Goal: Register for event/course

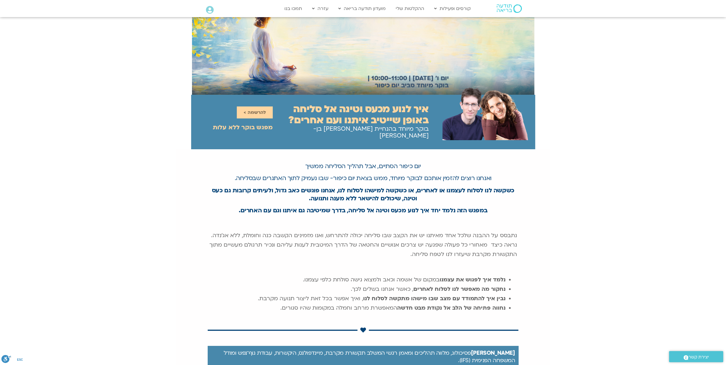
scroll to position [29, 0]
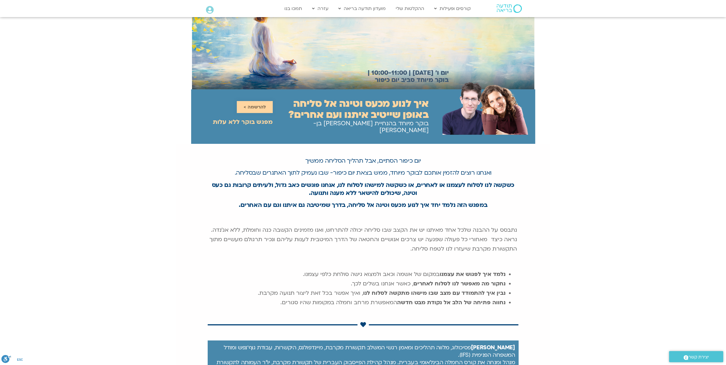
click at [255, 104] on span "להרשמה >" at bounding box center [255, 106] width 22 height 5
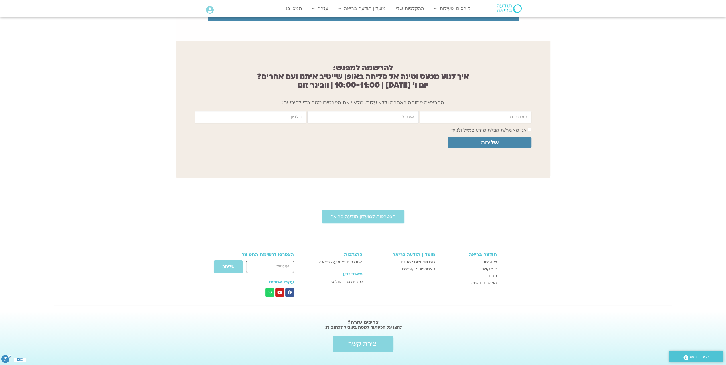
scroll to position [435, 0]
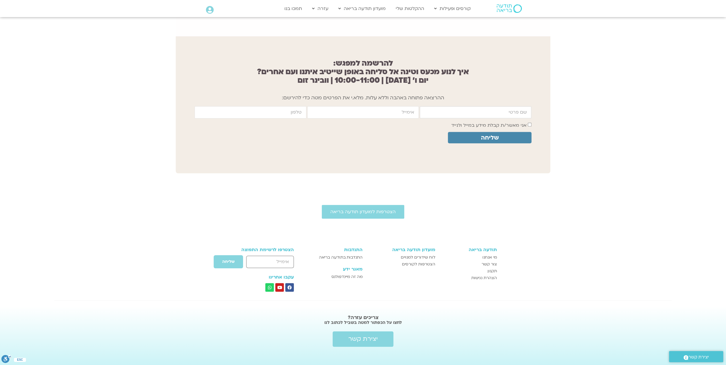
click at [457, 110] on input "firstname" at bounding box center [476, 112] width 112 height 12
type input "שלומית זיו"
type input "[EMAIL_ADDRESS][DOMAIN_NAME]"
type input "048843613"
drag, startPoint x: 505, startPoint y: 109, endPoint x: 513, endPoint y: 109, distance: 7.4
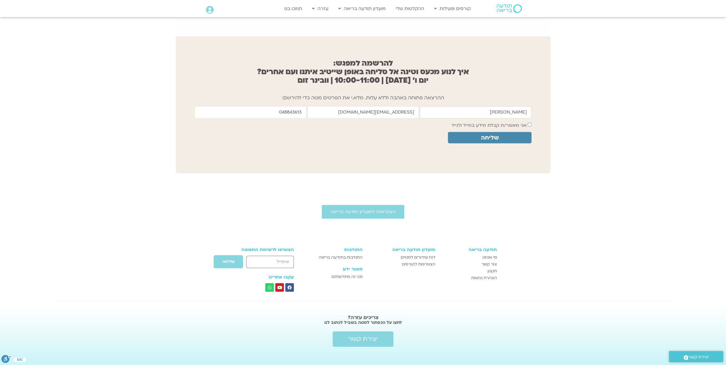
click at [513, 109] on input "שלומית זיו" at bounding box center [476, 112] width 112 height 12
type input "[PERSON_NAME]"
click at [291, 106] on input "048843613" at bounding box center [251, 112] width 112 height 12
type input "0523879952"
click at [499, 134] on span "שליחה" at bounding box center [490, 137] width 70 height 7
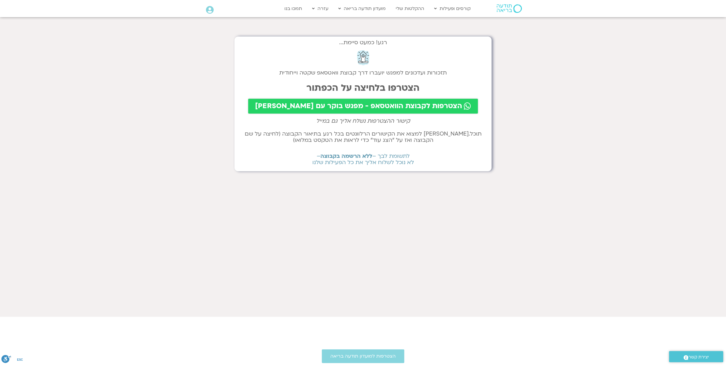
click at [384, 105] on span "הצטרפות לקבוצת הוואטסאפ - מפגש בוקר עם שאנייה וערן" at bounding box center [358, 106] width 207 height 8
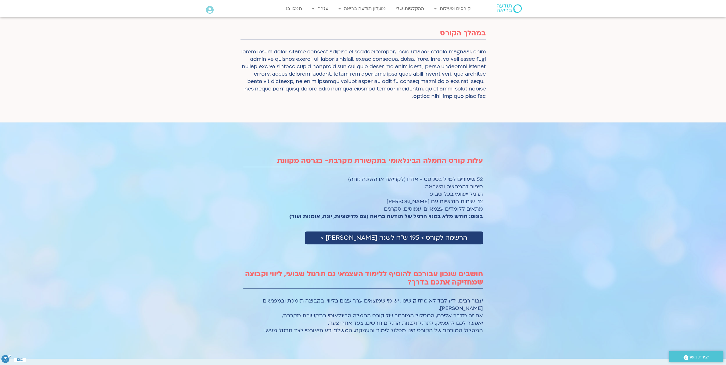
scroll to position [314, 0]
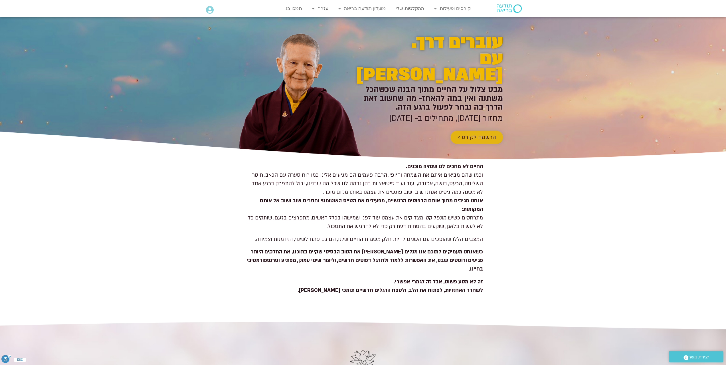
click at [481, 134] on span "הרשמה לקורס >" at bounding box center [476, 137] width 39 height 6
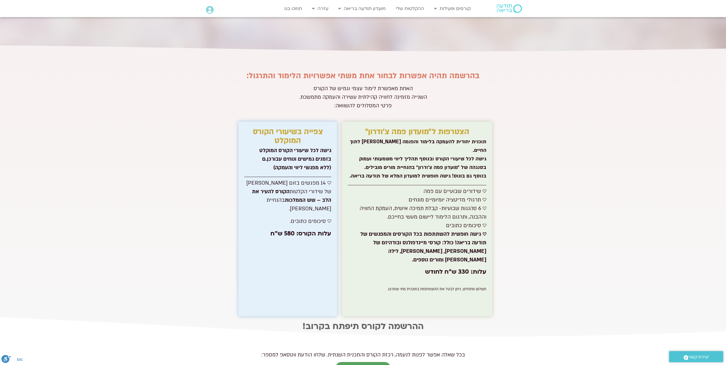
scroll to position [2644, 0]
